Goal: Complete application form

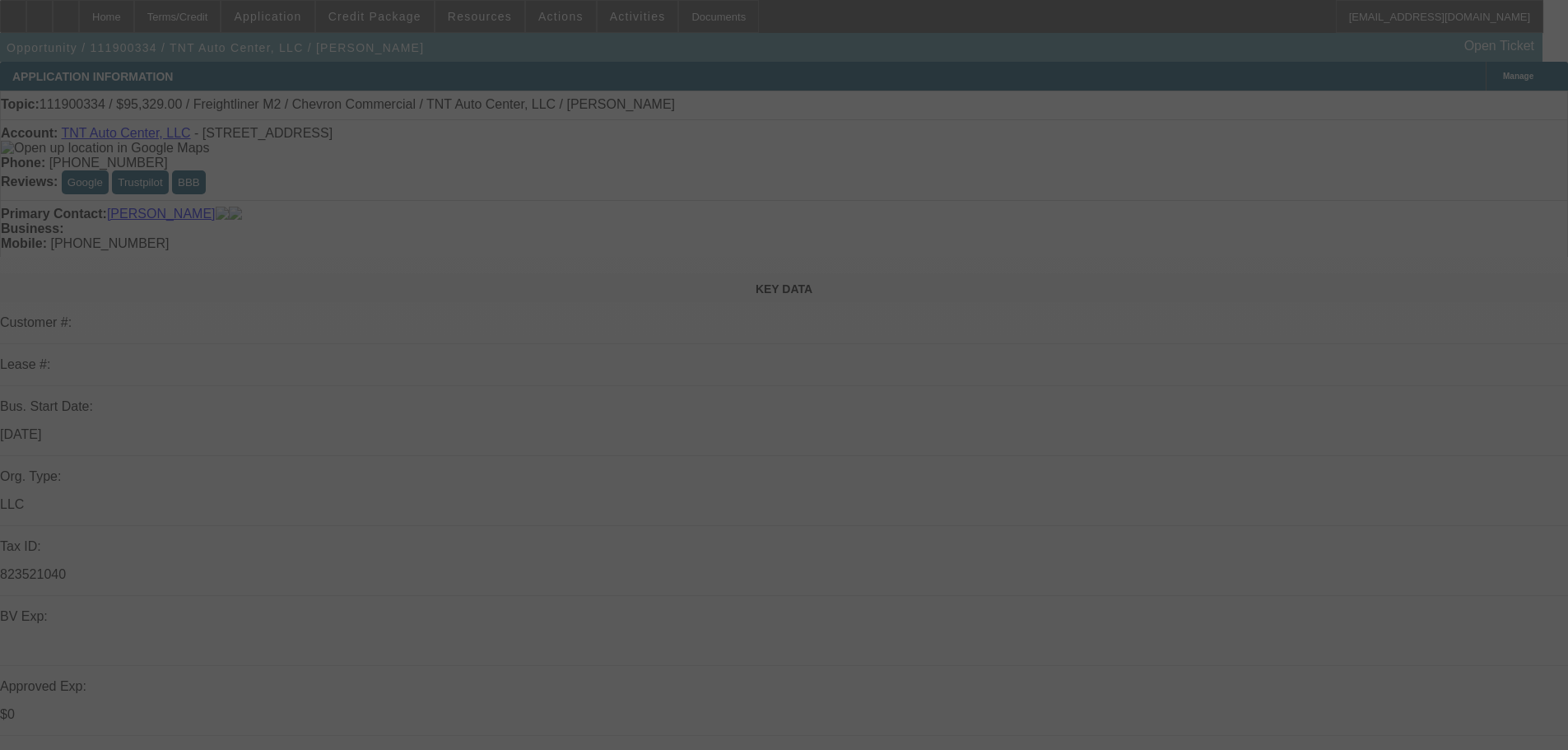
select select "0"
select select "2"
select select "0"
select select "6"
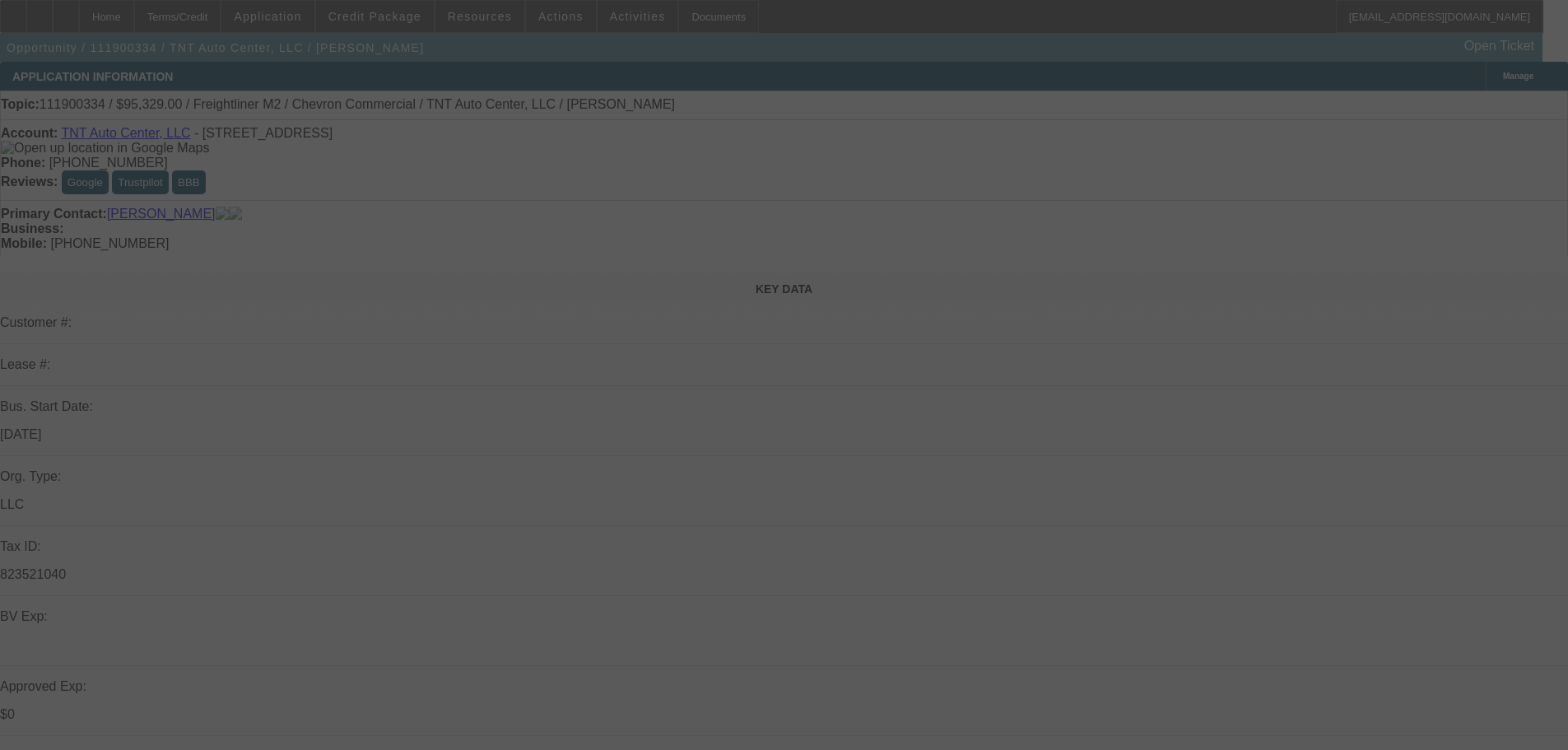
select select "0"
select select "2"
select select "0"
select select "6"
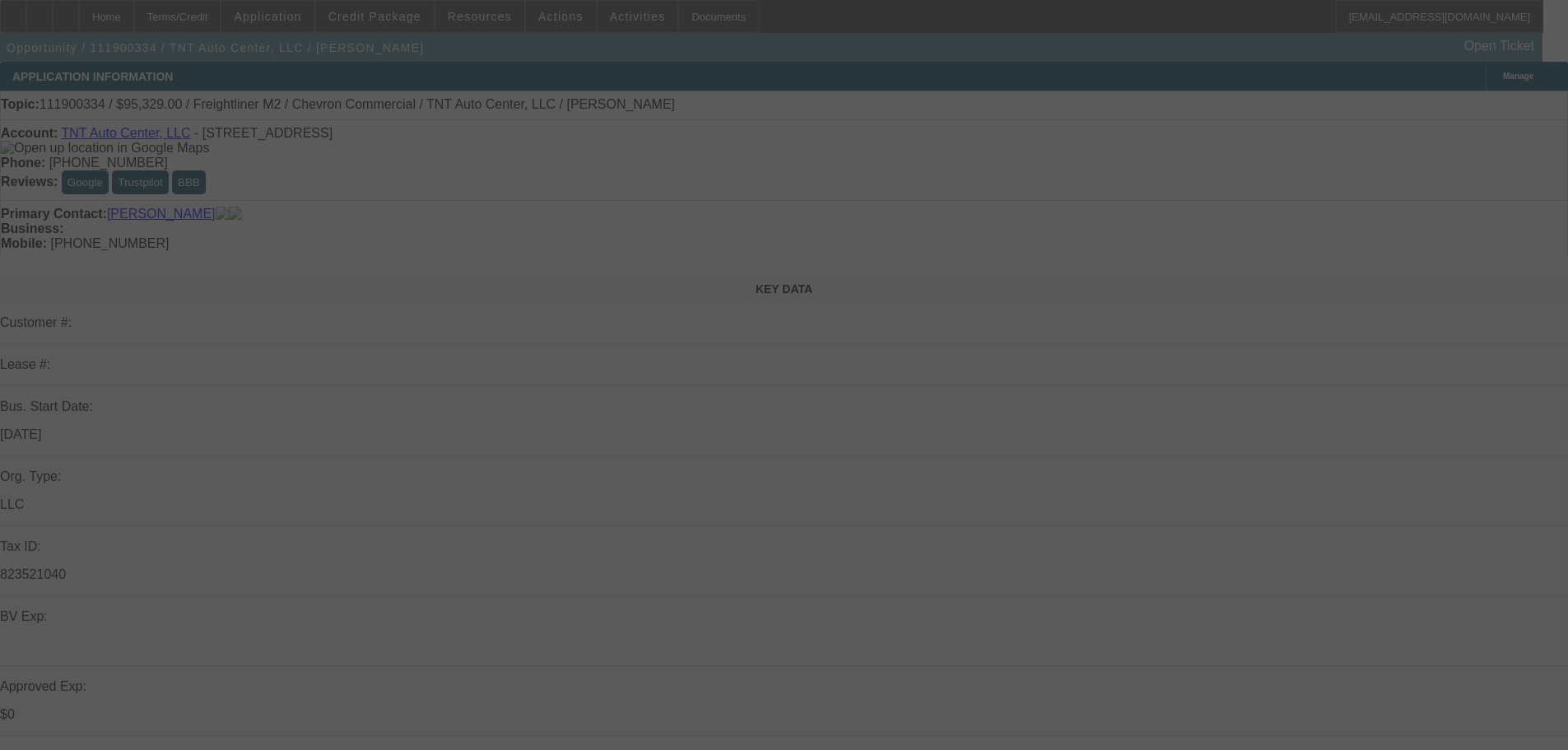
select select "0"
select select "2"
select select "0"
select select "6"
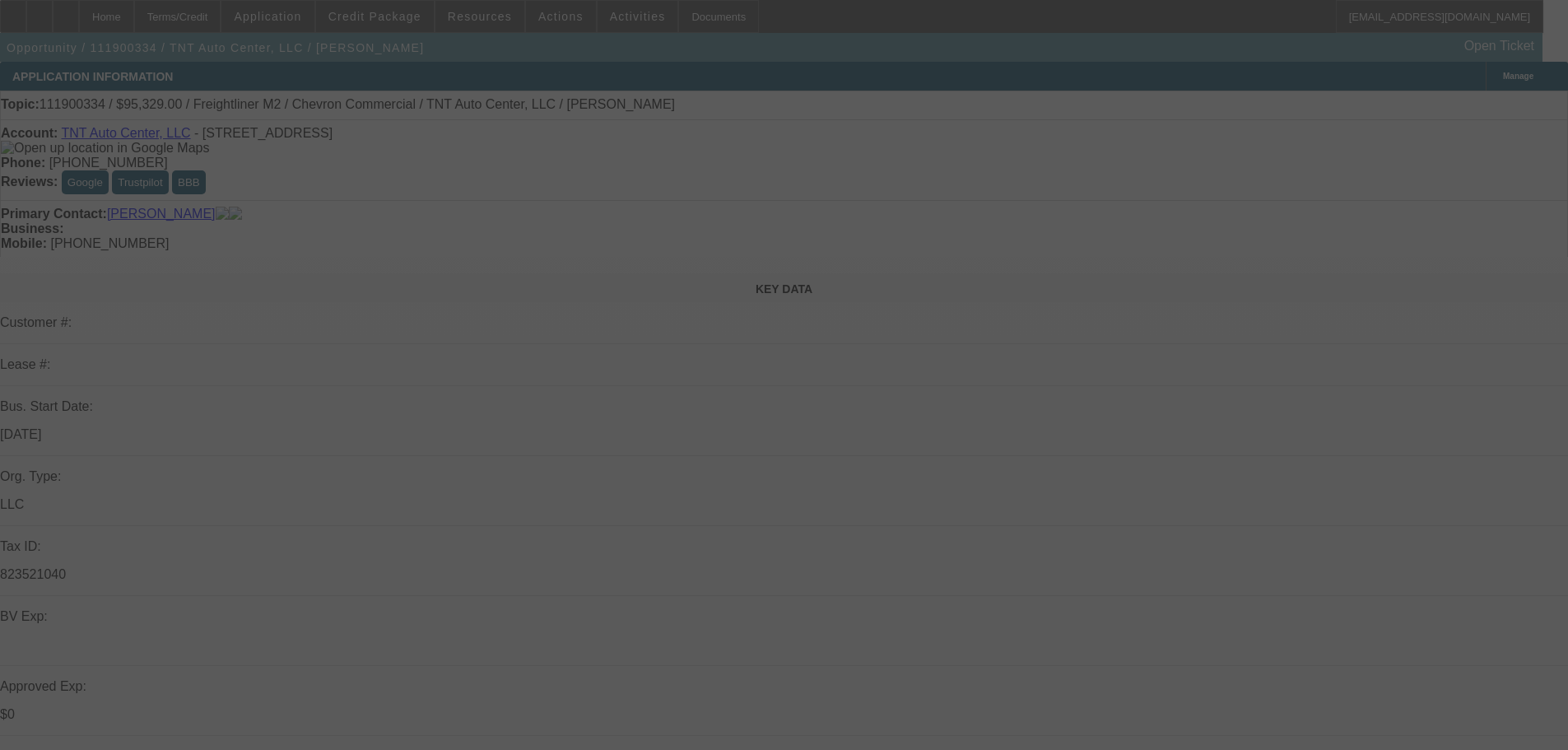
select select "0"
select select "2"
select select "0"
select select "6"
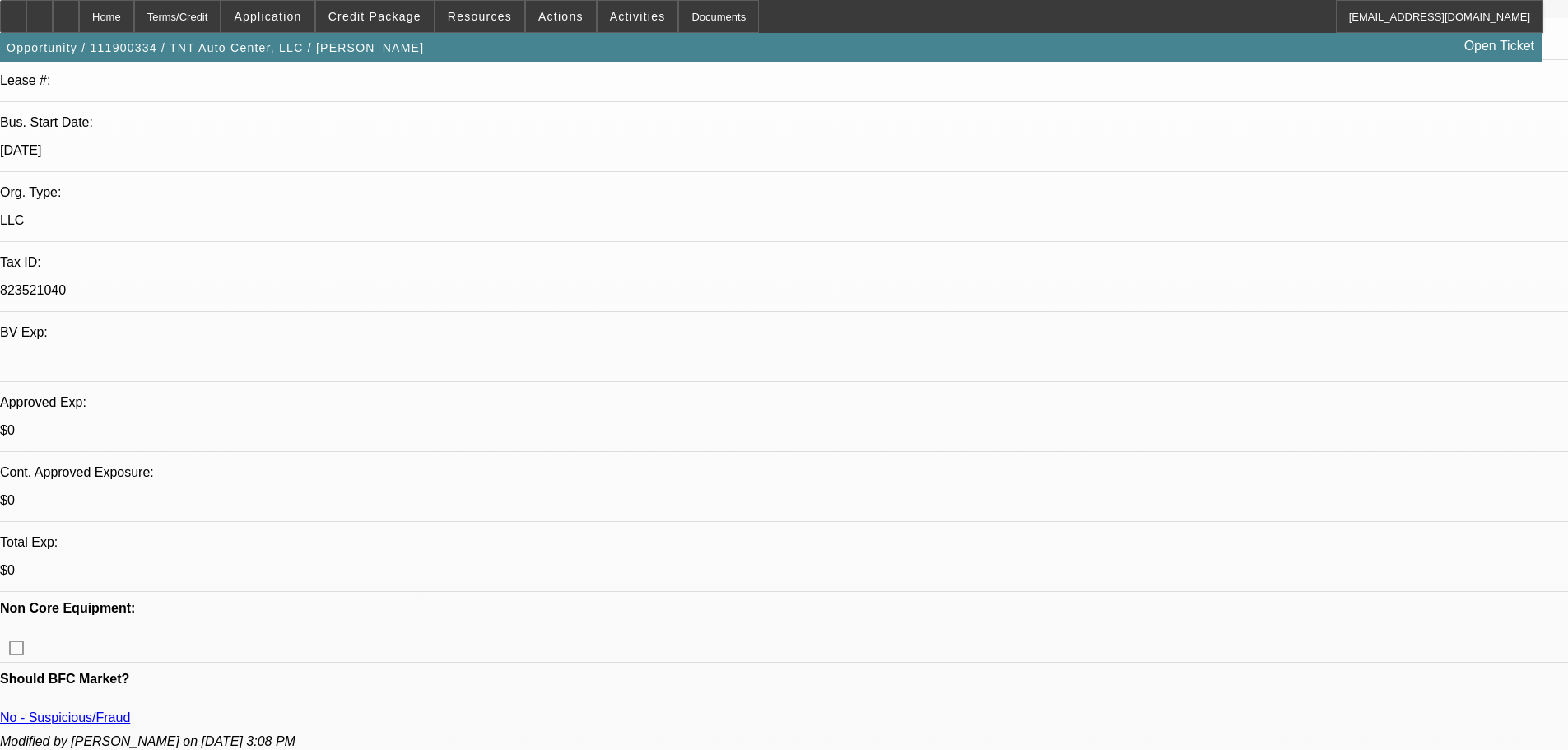
scroll to position [330, 0]
